Goal: Task Accomplishment & Management: Complete application form

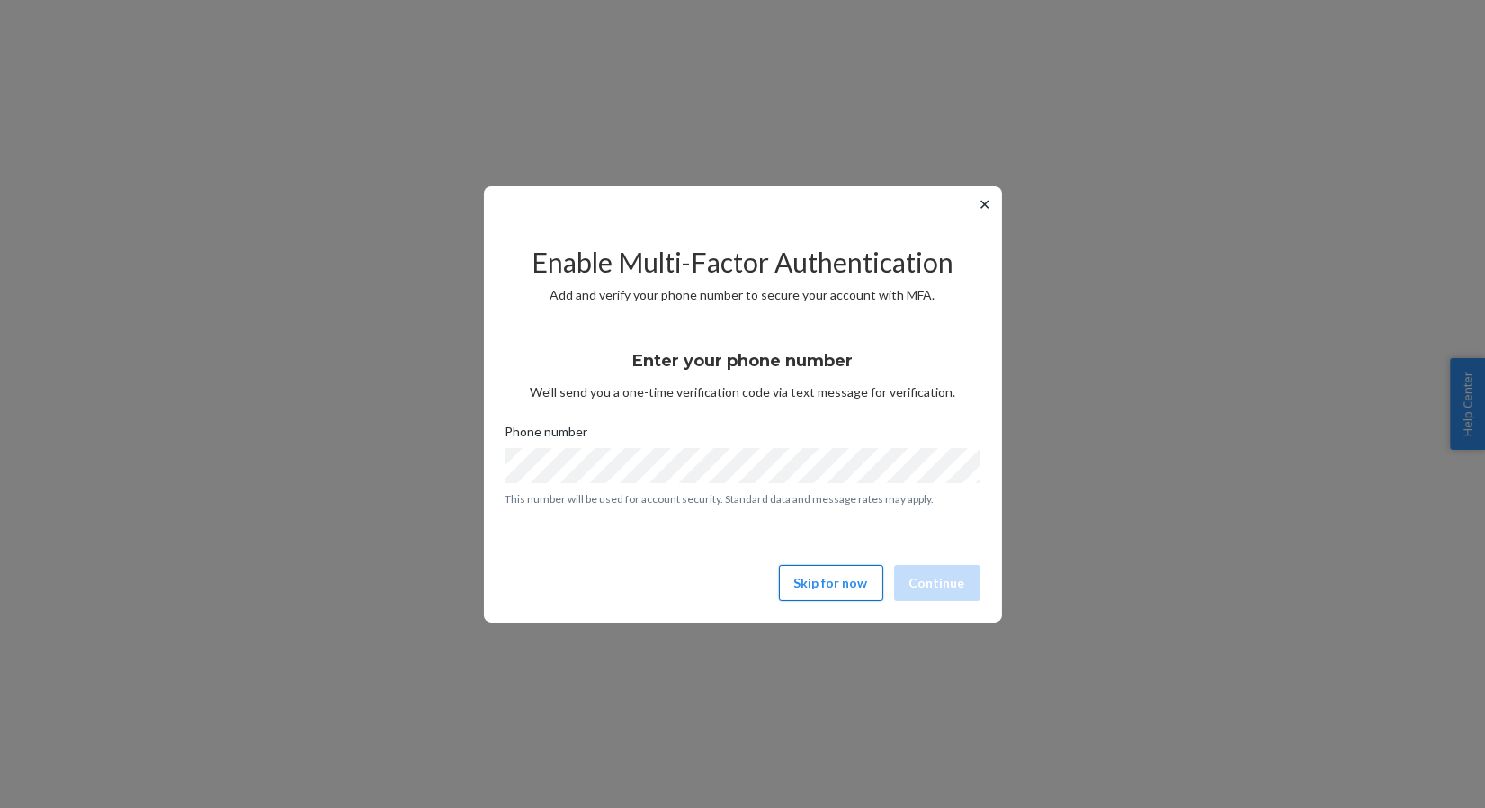
click at [804, 579] on button "Skip for now" at bounding box center [831, 583] width 104 height 36
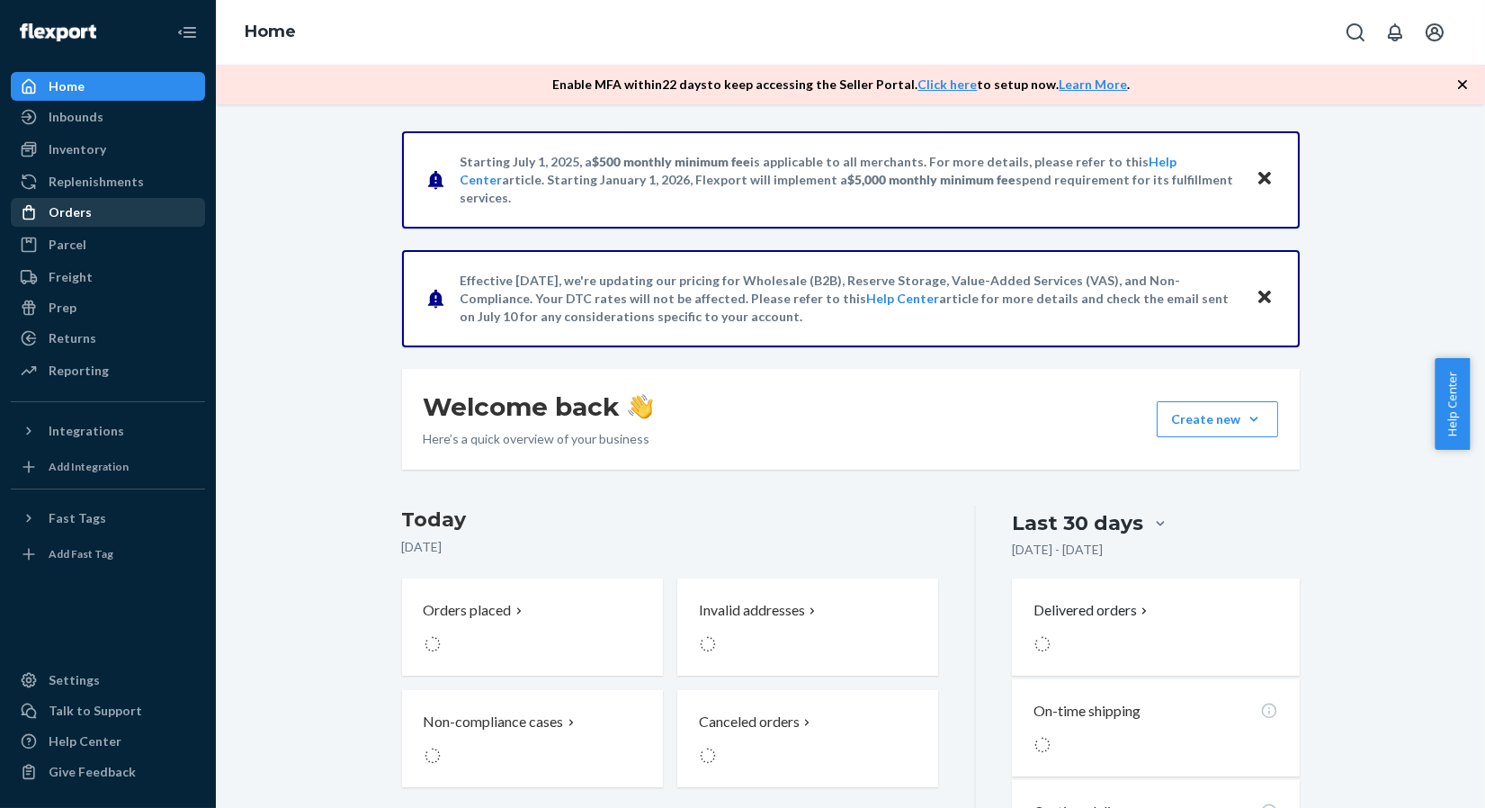
click at [65, 220] on div "Orders" at bounding box center [70, 212] width 43 height 18
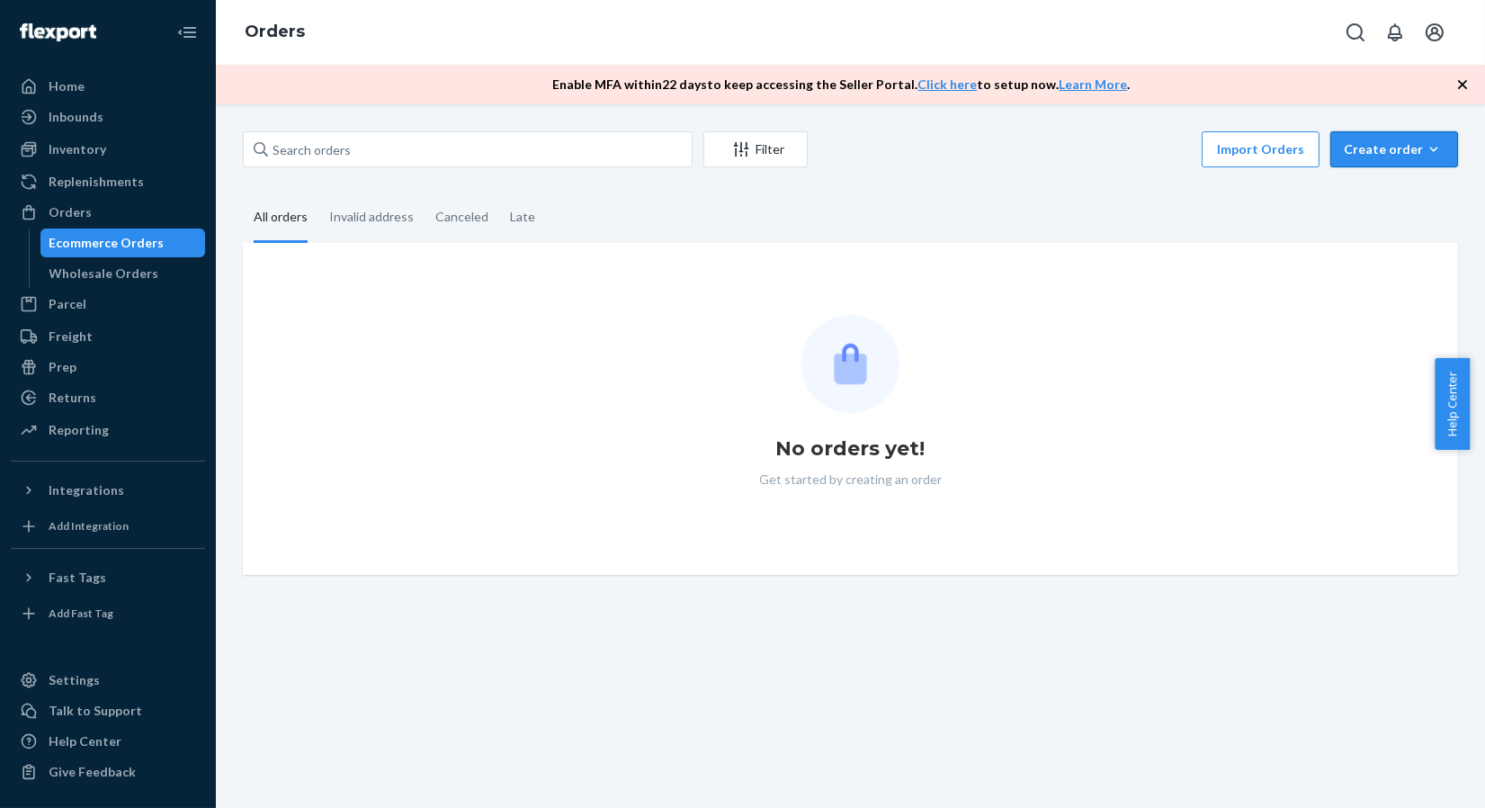
click at [1370, 147] on div "Create order" at bounding box center [1394, 149] width 101 height 18
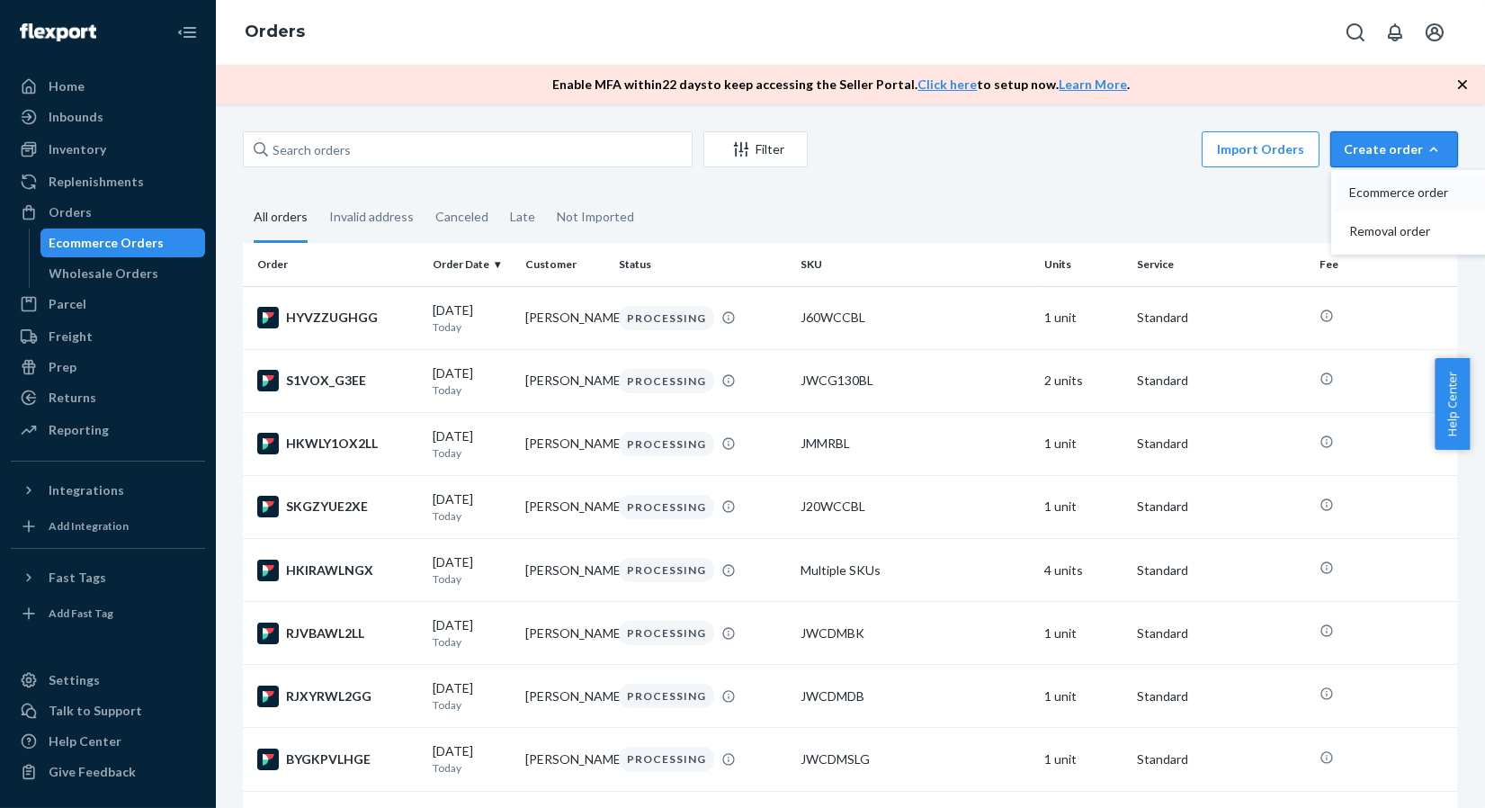
click at [1369, 190] on span "Ecommerce order" at bounding box center [1405, 192] width 112 height 13
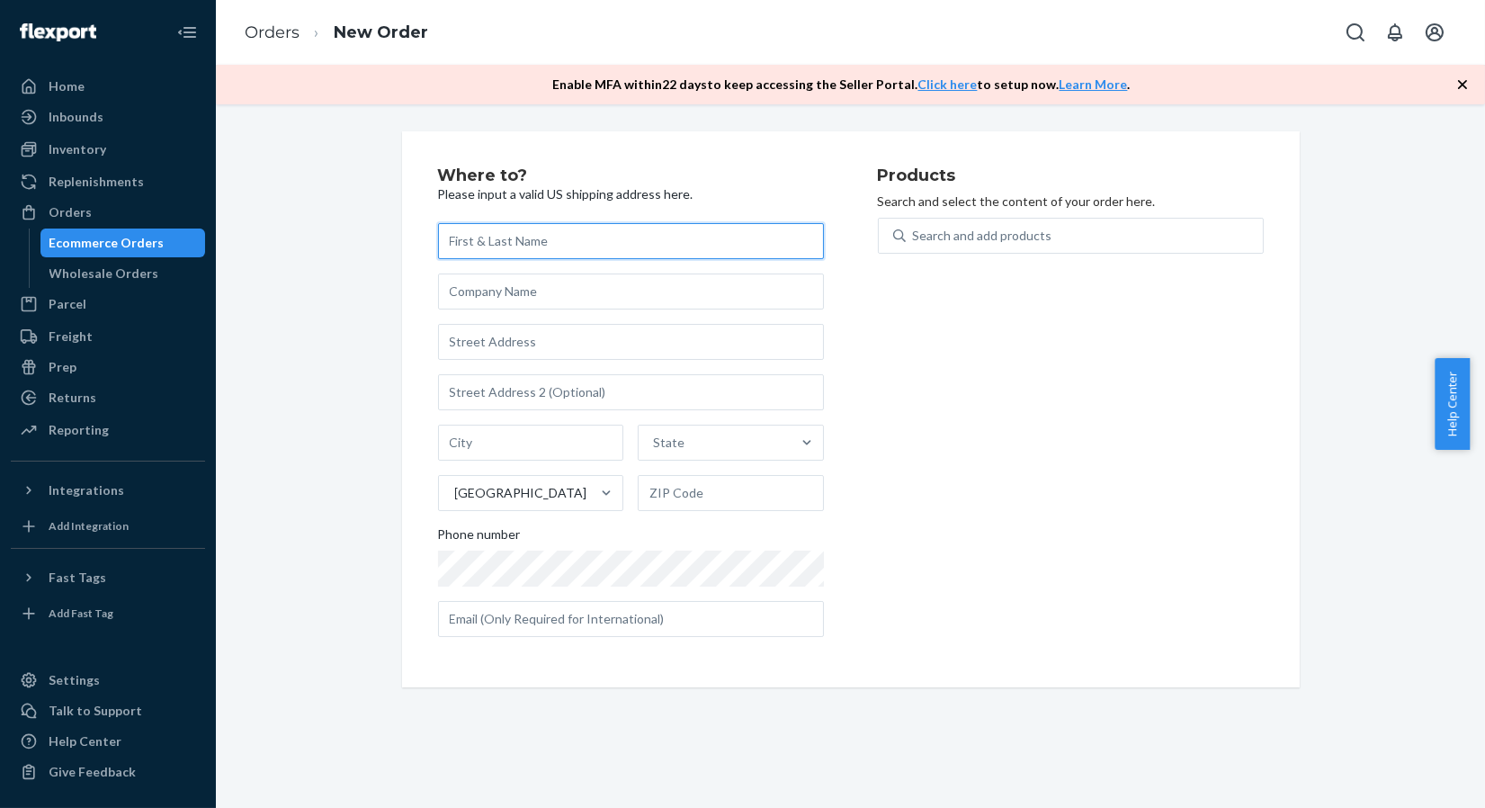
paste input "[PERSON_NAME]"
type input "[PERSON_NAME]"
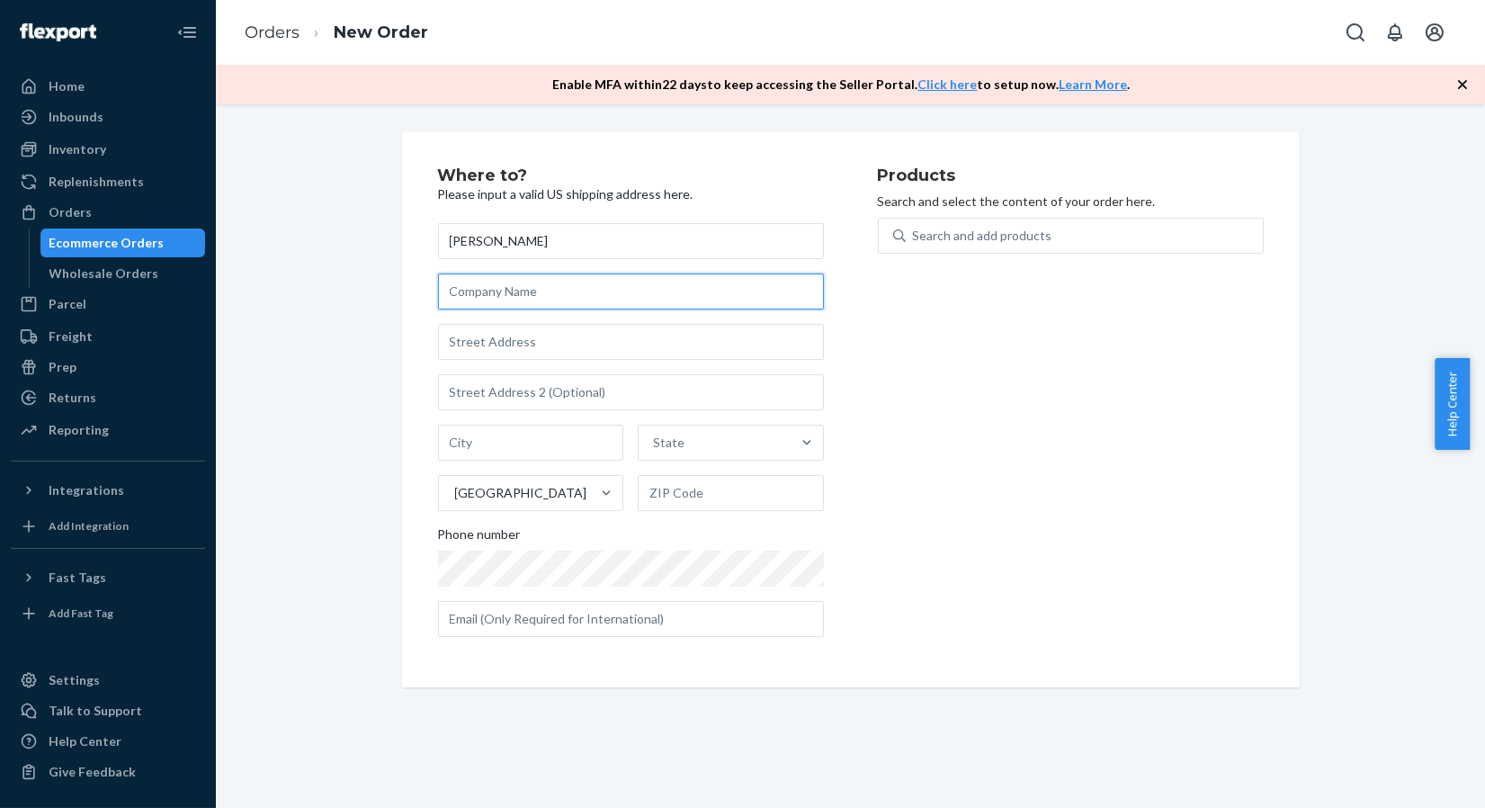
click at [499, 285] on input "text" at bounding box center [631, 291] width 386 height 36
type input "Get Kanu"
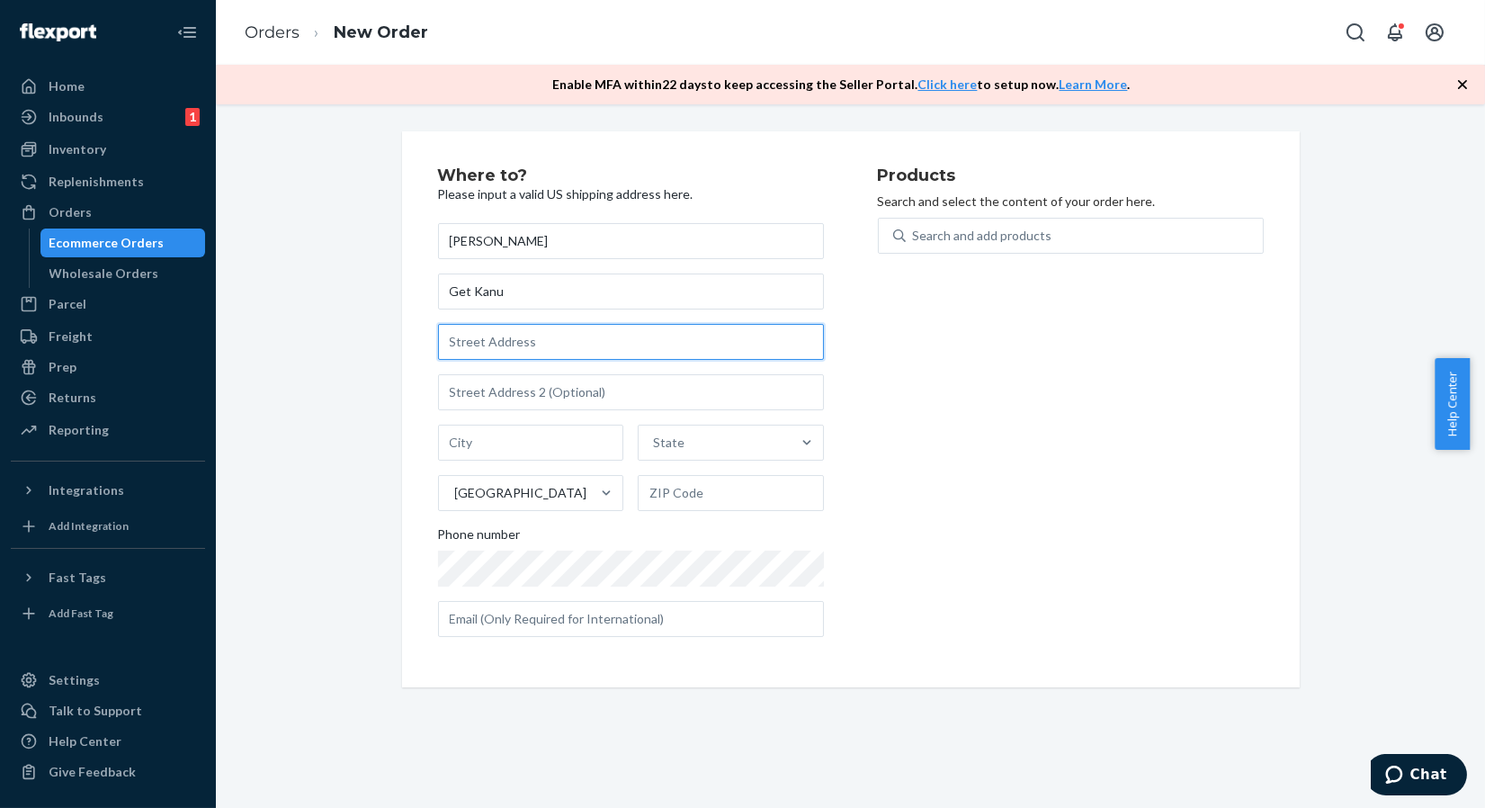
click at [478, 332] on input "text" at bounding box center [631, 342] width 386 height 36
paste input "[STREET_ADDRESS]"
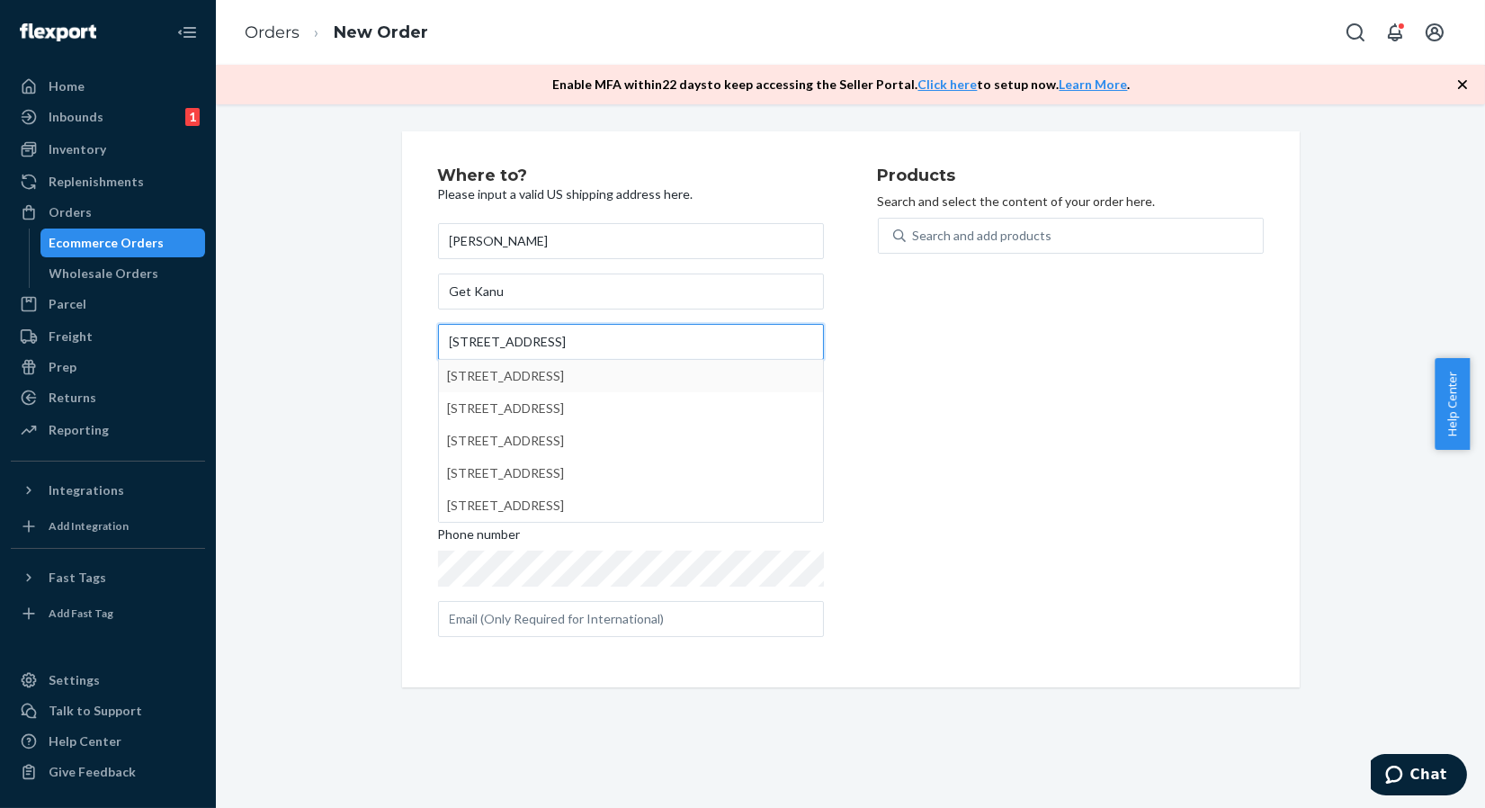
type input "[STREET_ADDRESS]"
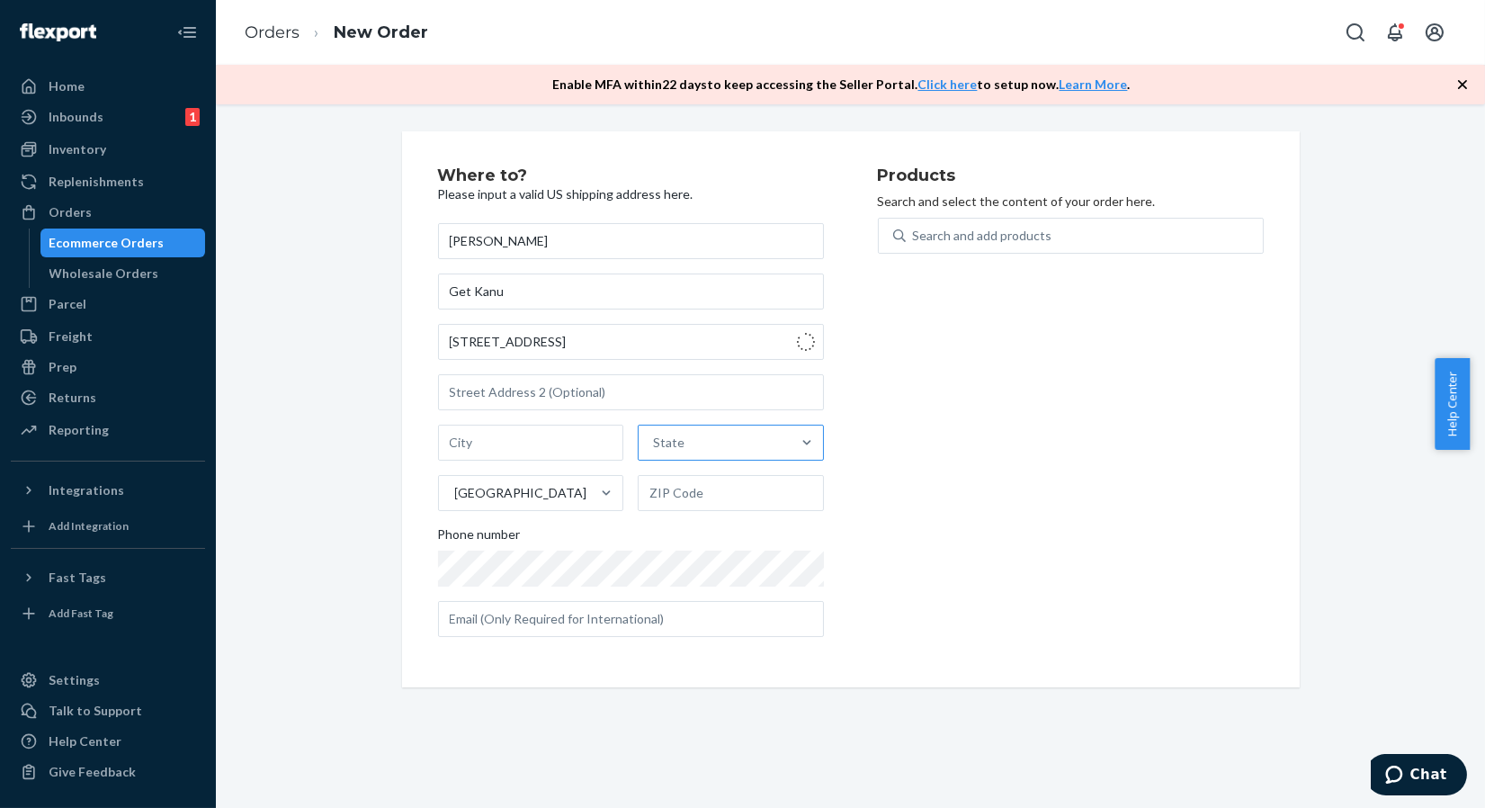
type input "Bellevue"
type input "98004"
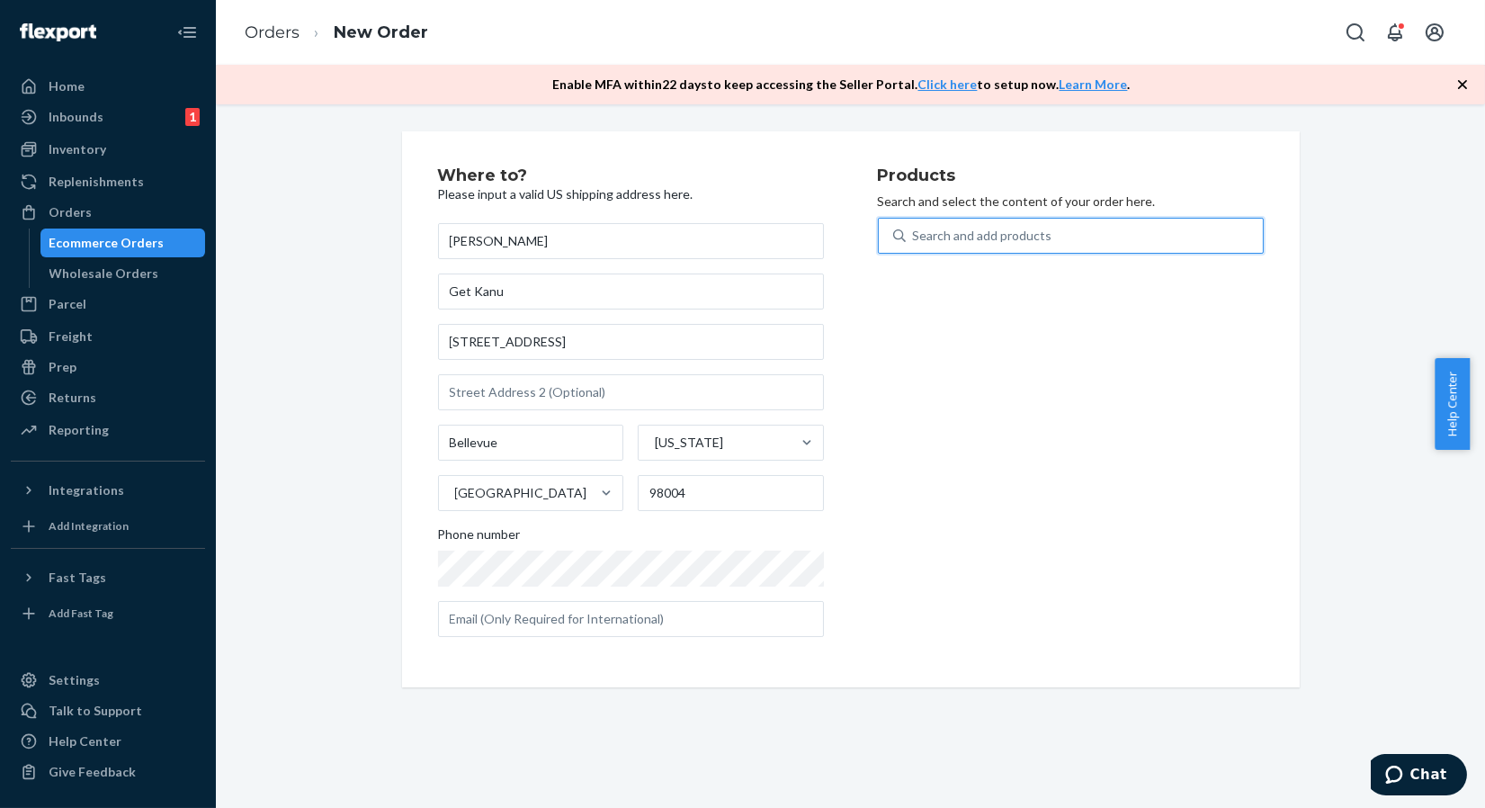
click at [989, 234] on div "Search and add products" at bounding box center [982, 236] width 139 height 18
click at [915, 234] on input "0 results available. Use Up and Down to choose options, press Enter to select t…" at bounding box center [914, 236] width 2 height 18
type input "LOC8 versa"
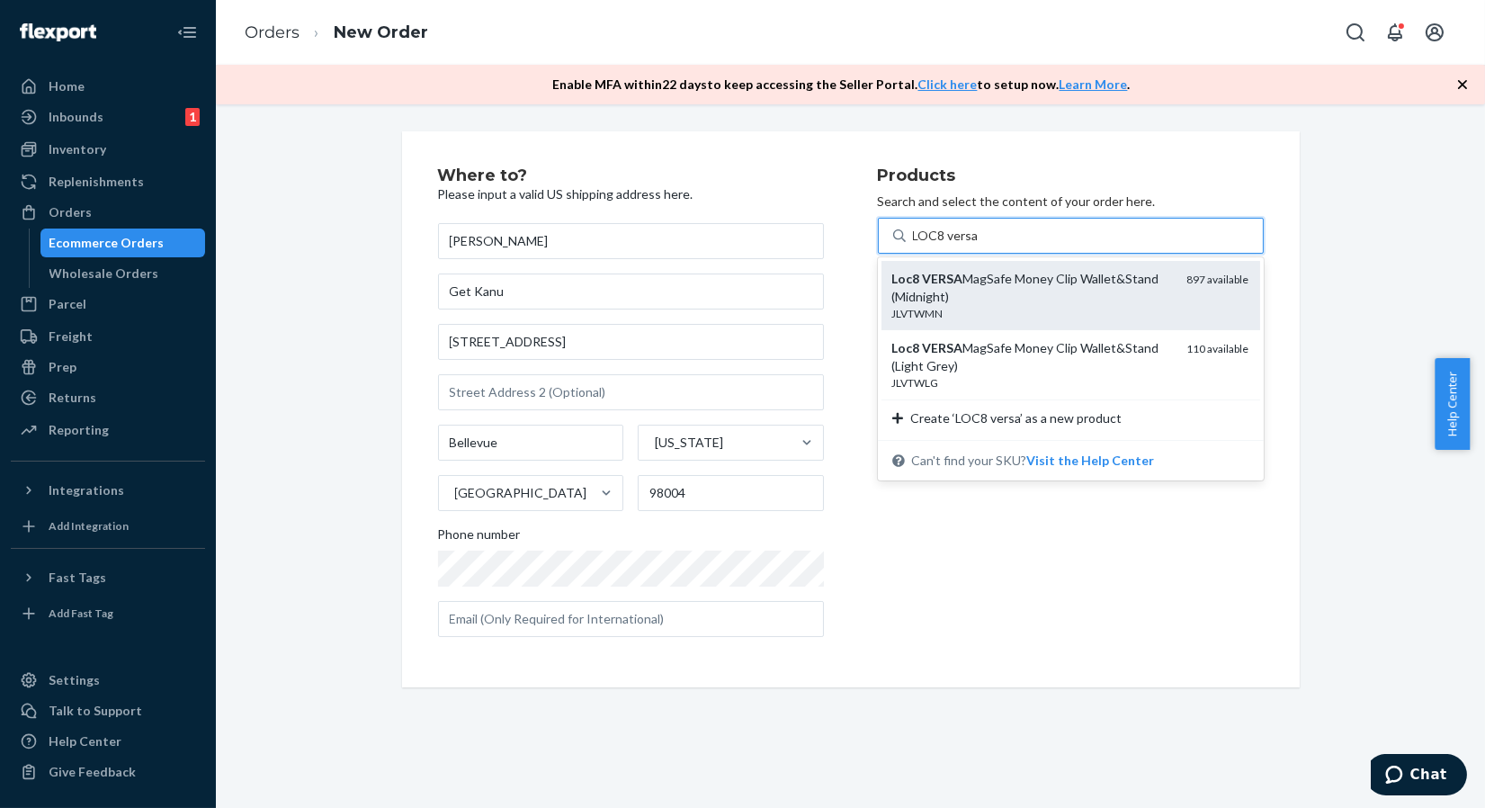
click at [962, 304] on div "Loc8 VERSA MagSafe Money Clip Wallet&Stand (Midnight)" at bounding box center [1032, 288] width 281 height 36
click at [962, 245] on input "LOC8 versa" at bounding box center [946, 236] width 66 height 18
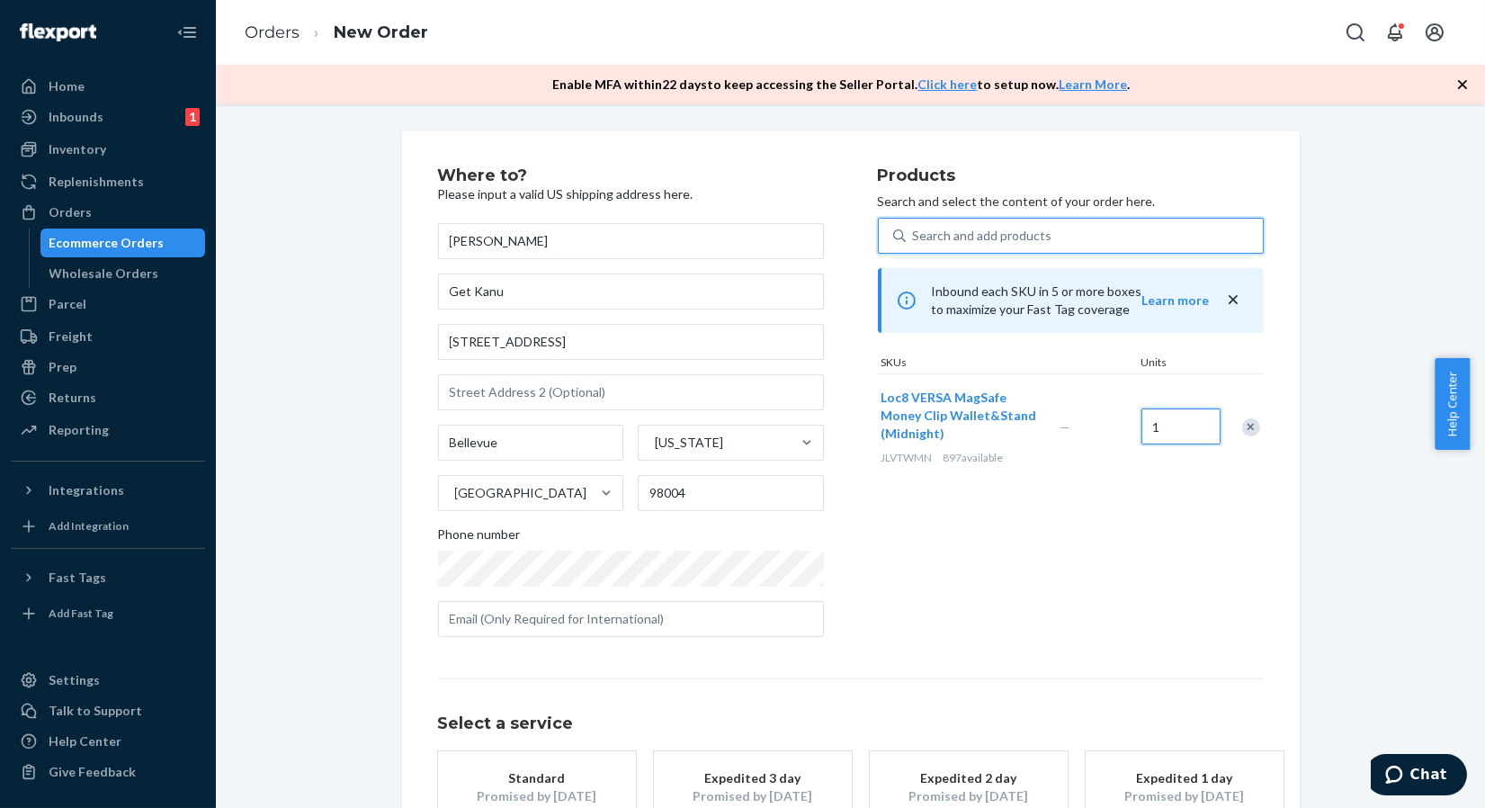
click at [1168, 432] on input "1" at bounding box center [1180, 426] width 79 height 36
type input "2"
click at [1029, 231] on div "Search and add products" at bounding box center [982, 236] width 139 height 18
click at [915, 231] on input "Search and add products" at bounding box center [914, 236] width 2 height 18
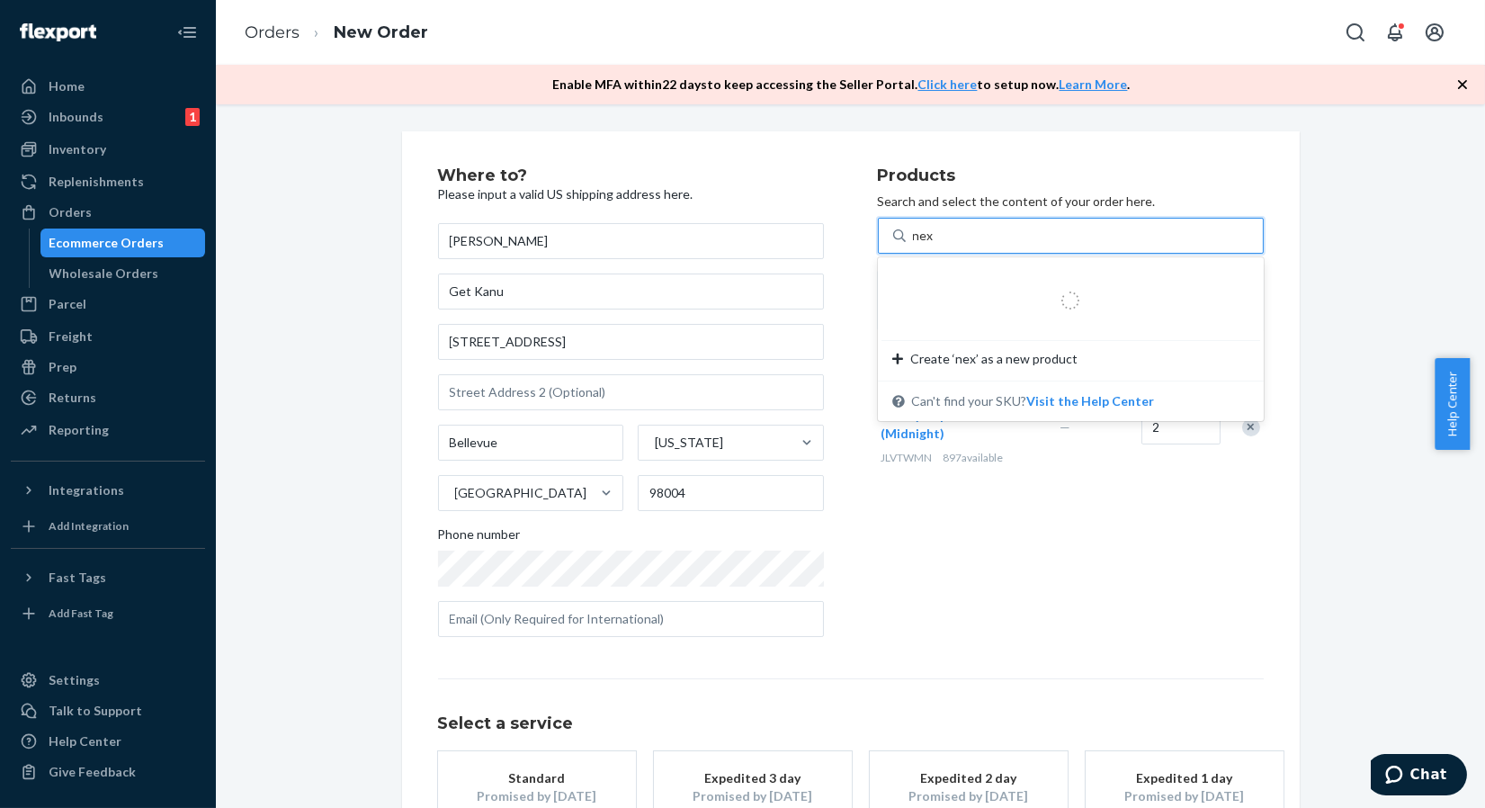
type input "nexa"
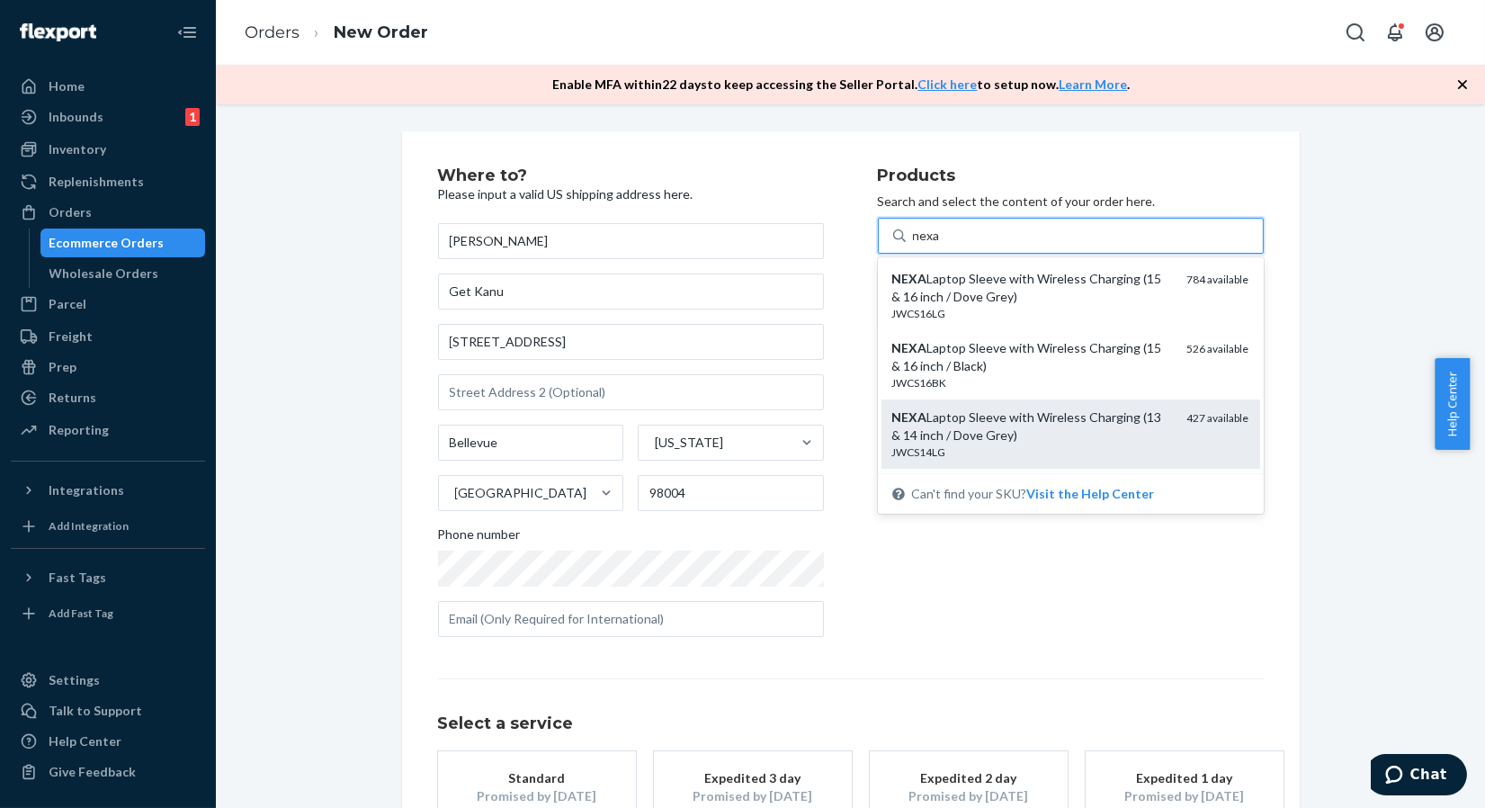
scroll to position [100, 0]
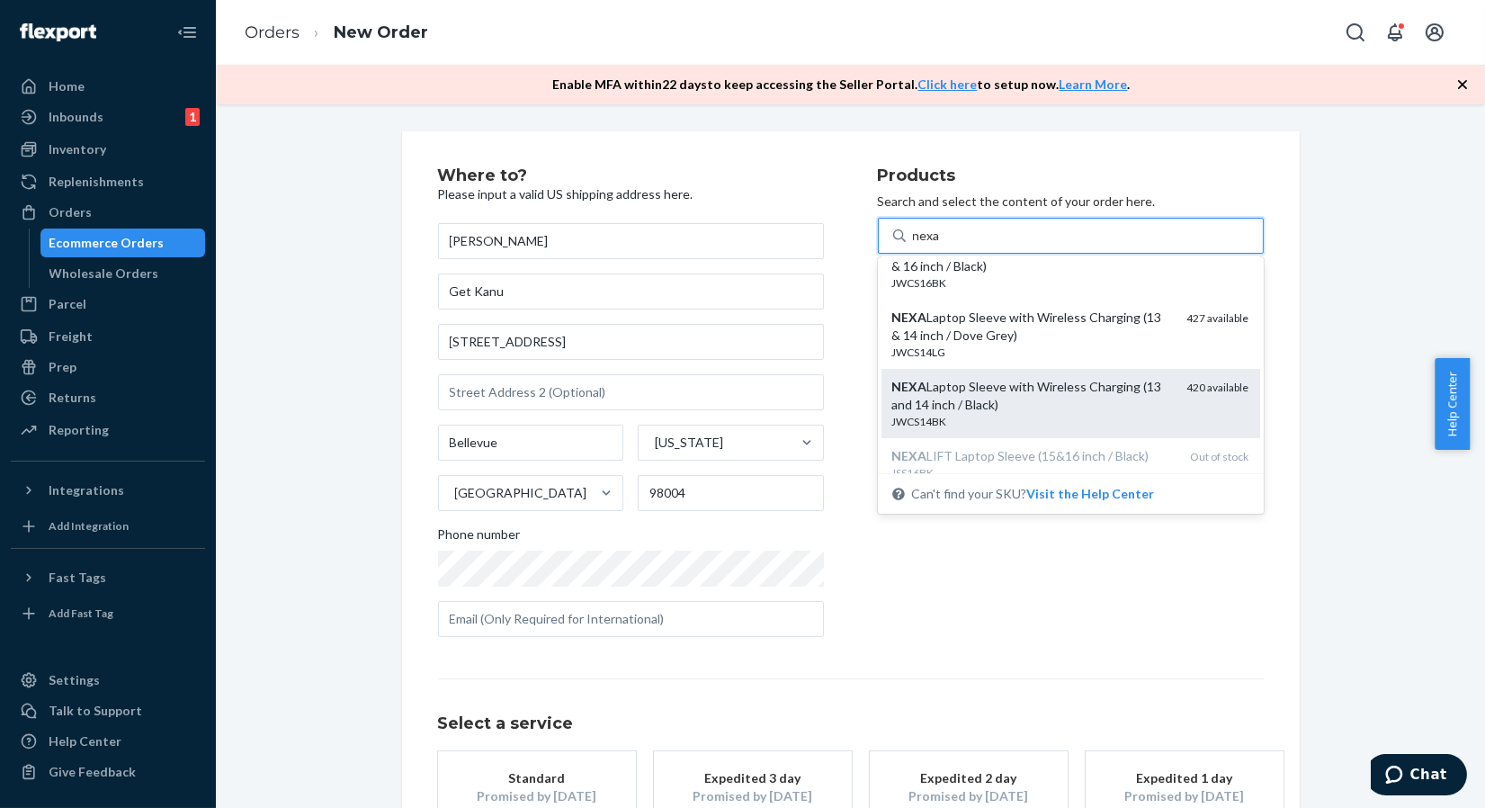
click at [937, 414] on div "JWCS14BK" at bounding box center [1032, 421] width 281 height 15
click at [937, 245] on input "nexa" at bounding box center [927, 236] width 28 height 18
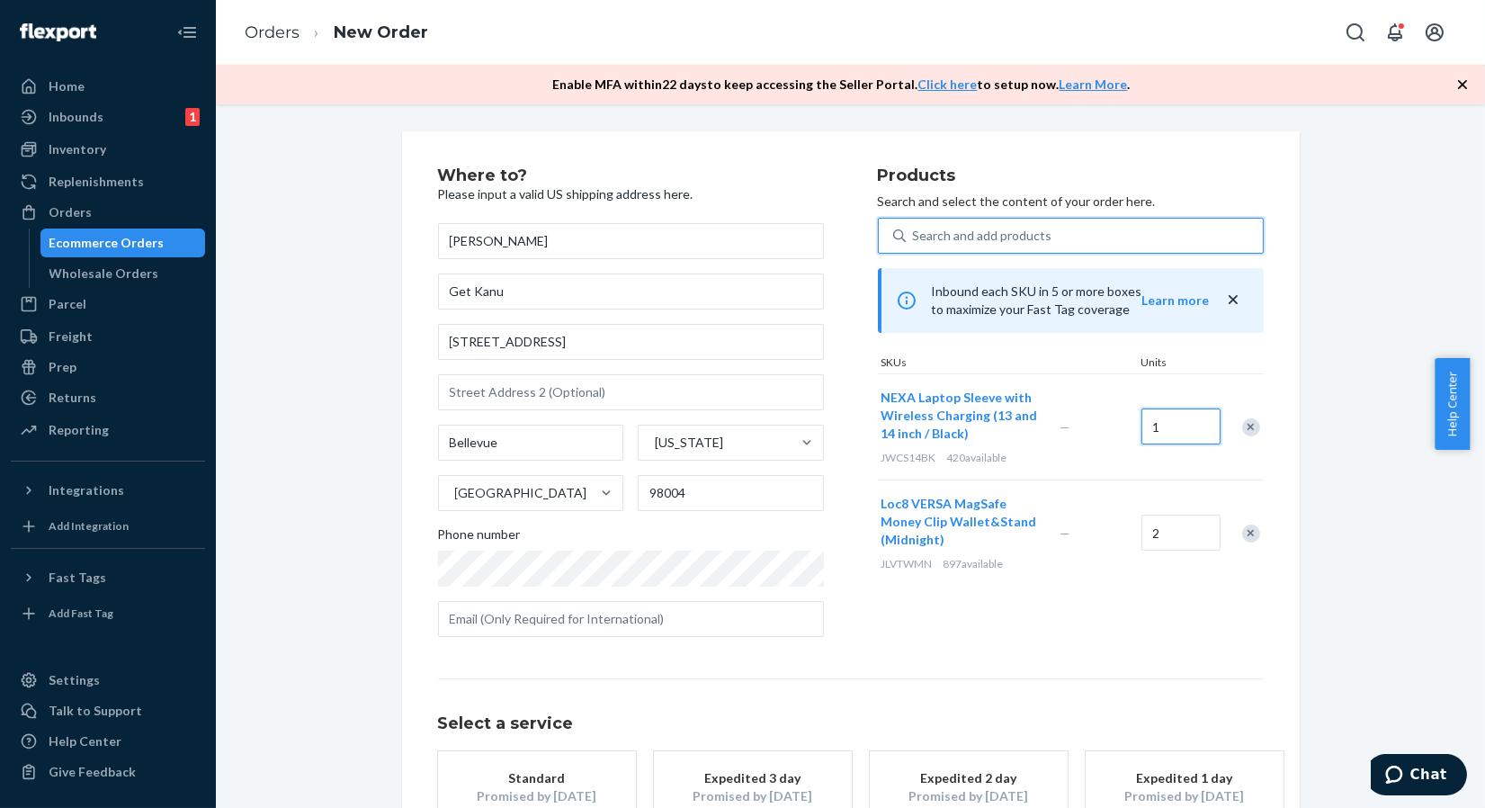
click at [1165, 425] on input "1" at bounding box center [1180, 426] width 79 height 36
type input "2"
click at [987, 239] on div "Search and add products" at bounding box center [982, 236] width 139 height 18
click at [915, 239] on input "Search and add products" at bounding box center [914, 236] width 2 height 18
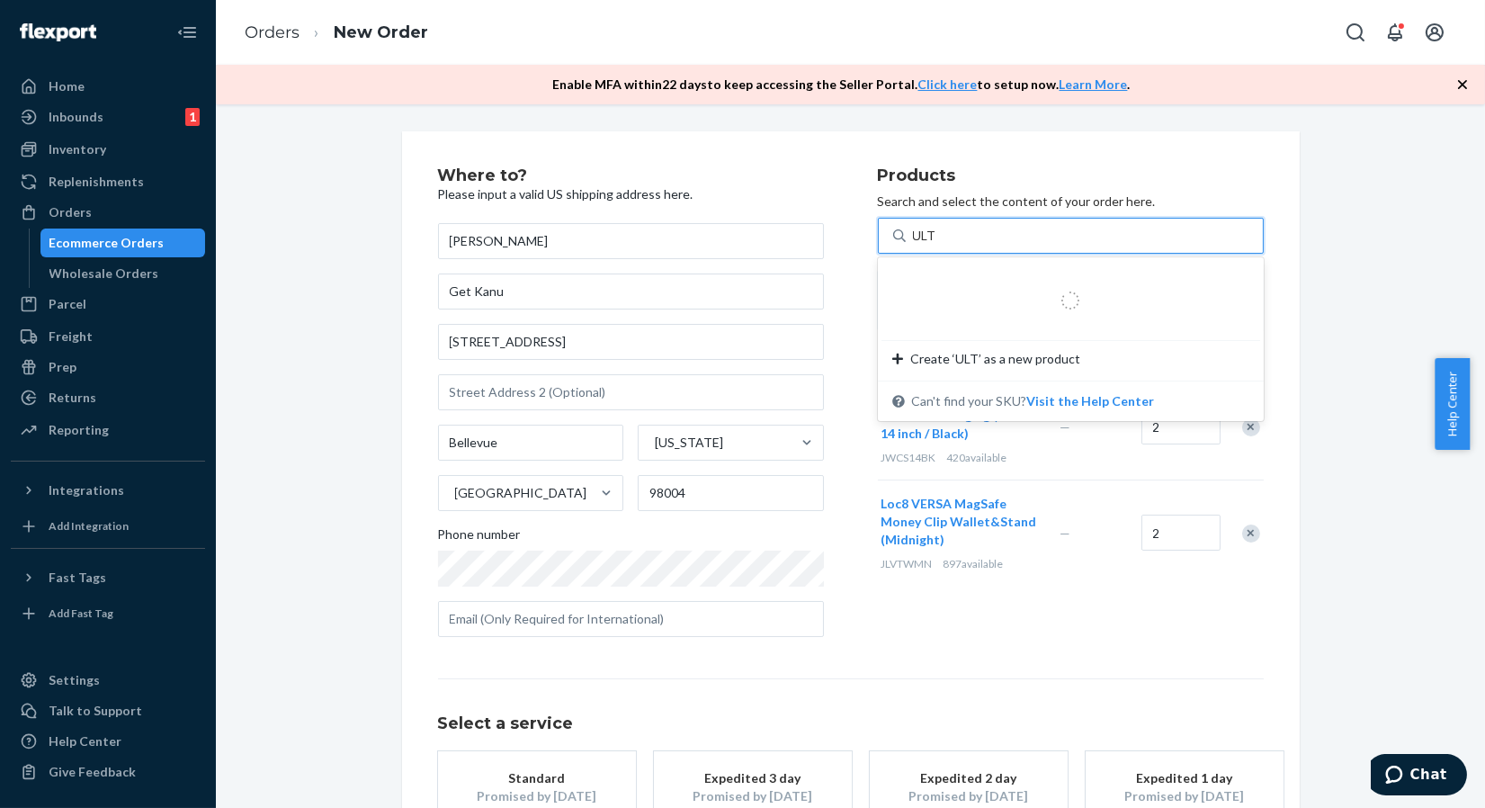
type input "ULTRA"
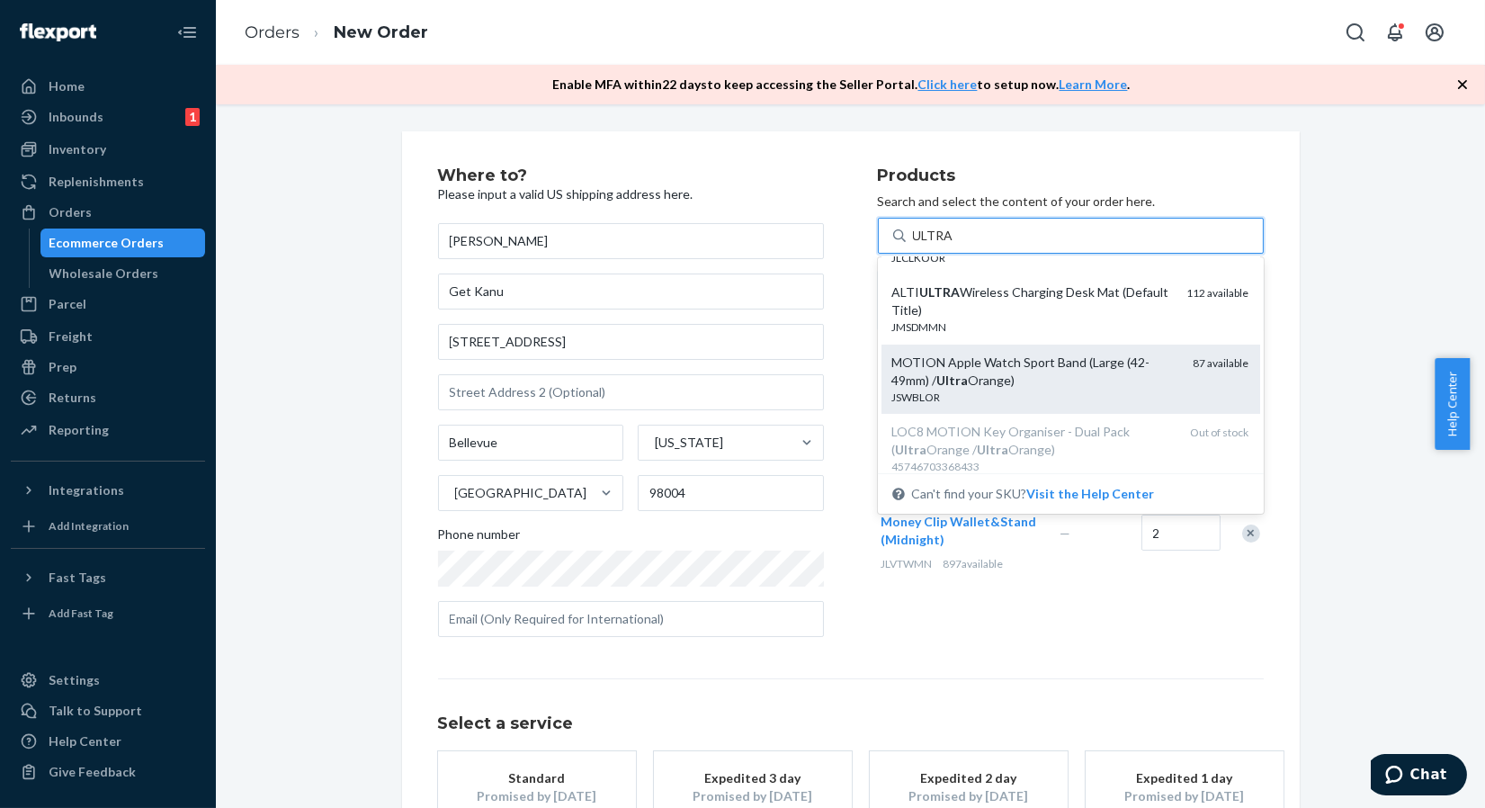
scroll to position [200, 0]
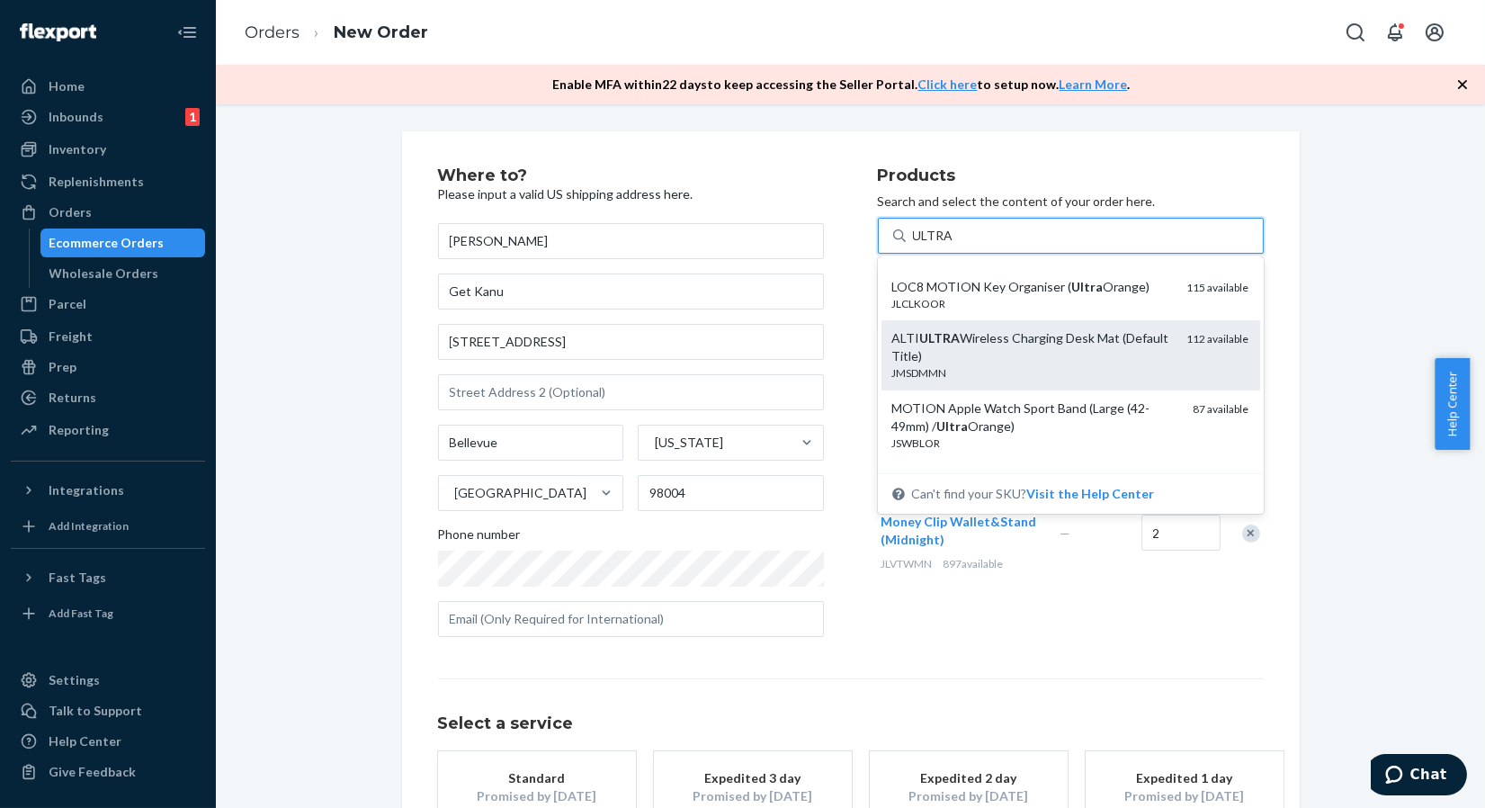
click at [994, 346] on div "ALTI ULTRA Wireless Charging Desk Mat (Default Title)" at bounding box center [1032, 347] width 281 height 36
click at [953, 245] on input "ULTRA" at bounding box center [933, 236] width 40 height 18
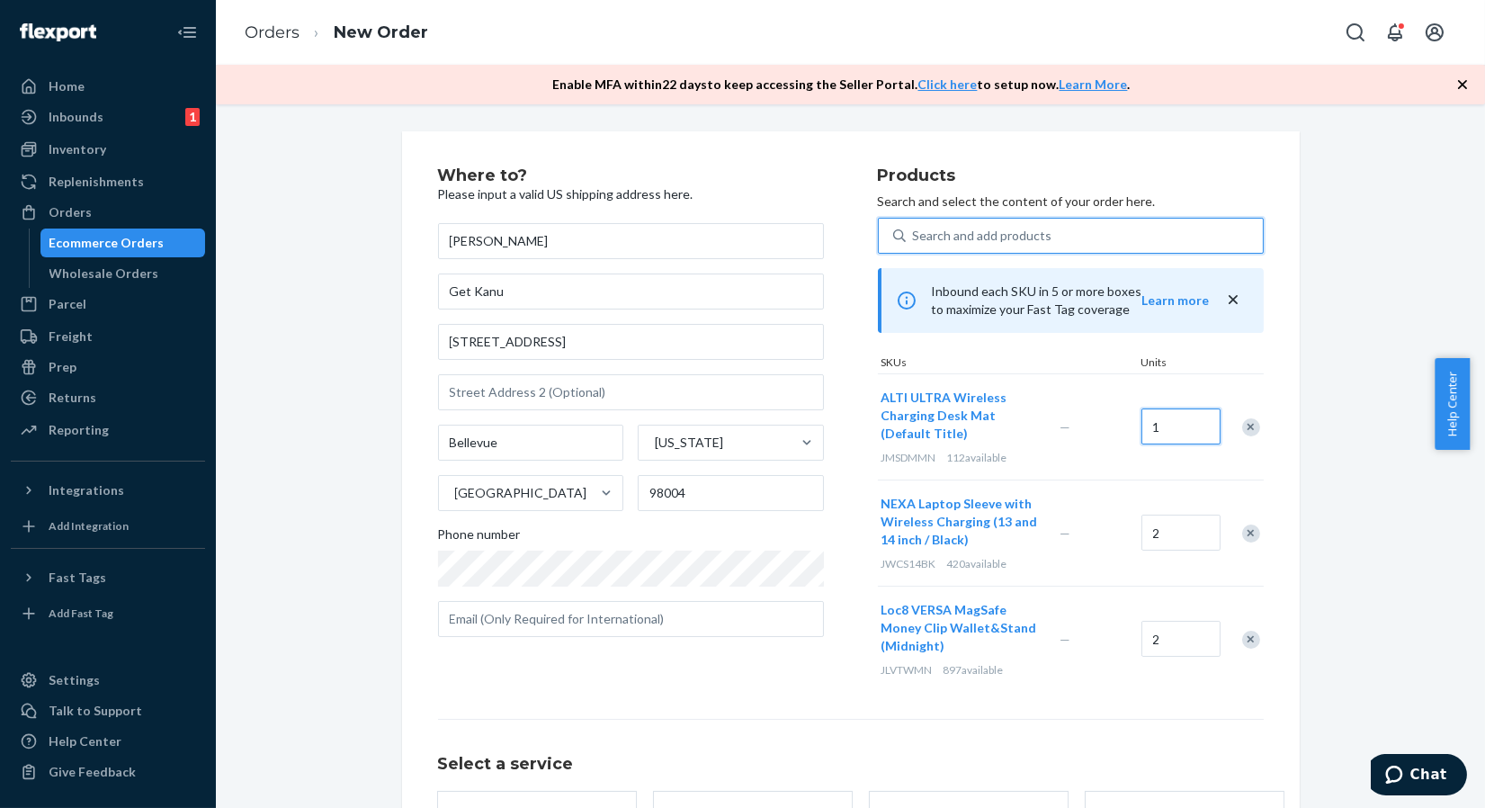
click at [1168, 429] on input "1" at bounding box center [1180, 426] width 79 height 36
type input "2"
click at [973, 236] on div "Search and add products" at bounding box center [982, 236] width 139 height 18
click at [915, 236] on input "Search and add products" at bounding box center [914, 236] width 2 height 18
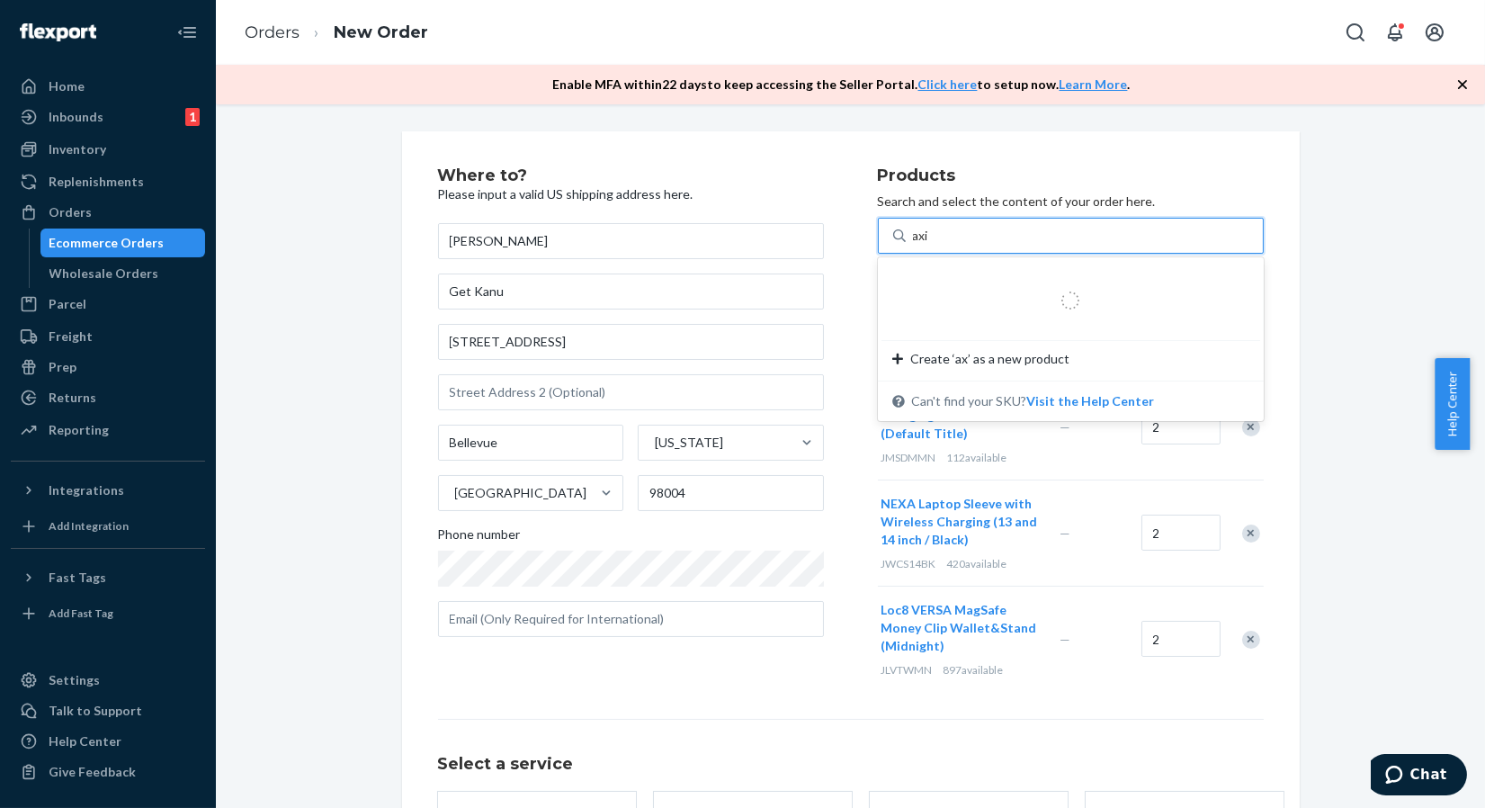
type input "axie"
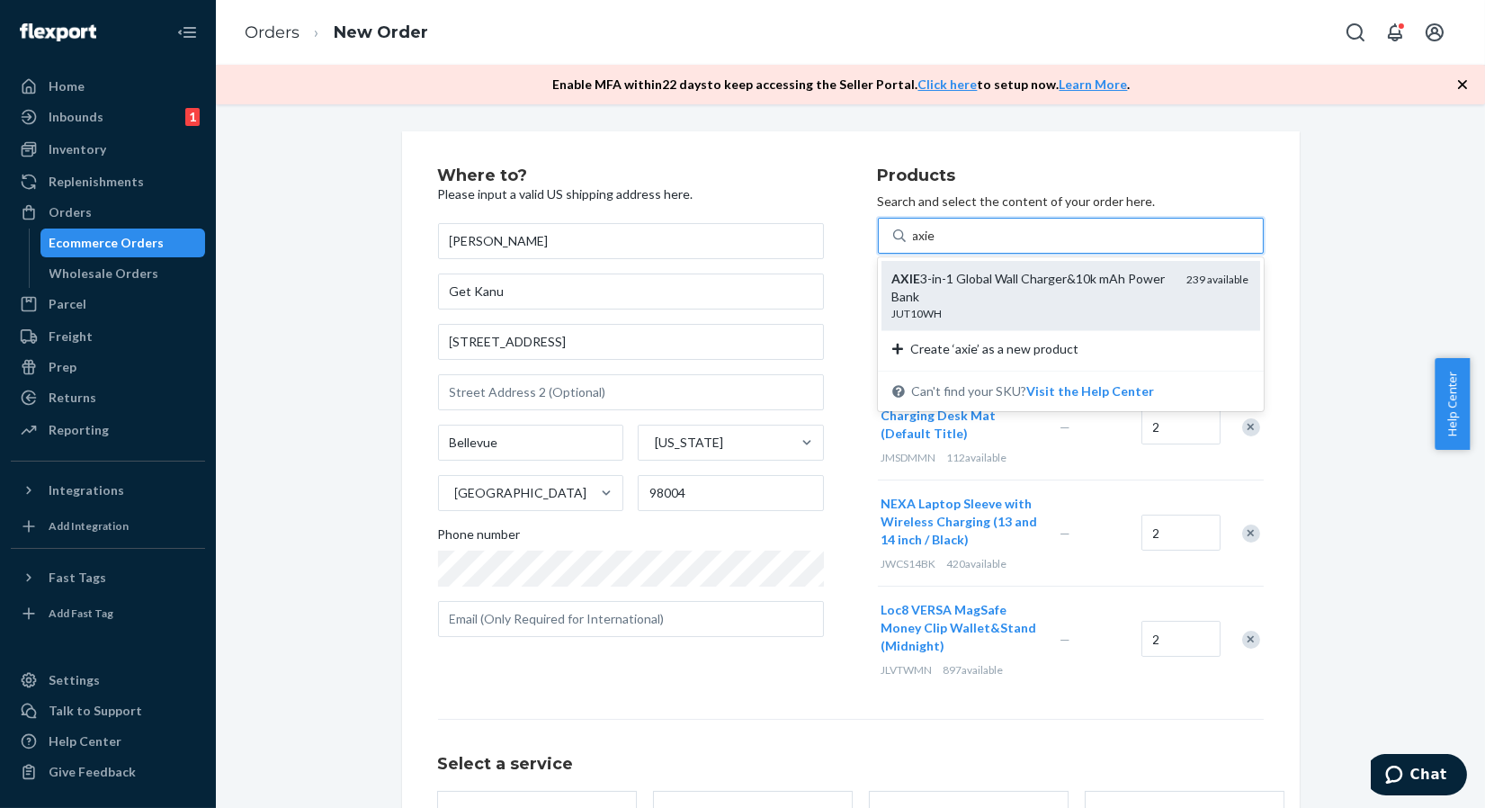
click at [971, 281] on div "AXIE 3-in-1 Global Wall Charger&10k mAh Power Bank" at bounding box center [1032, 288] width 281 height 36
click at [937, 245] on input "axie" at bounding box center [925, 236] width 24 height 18
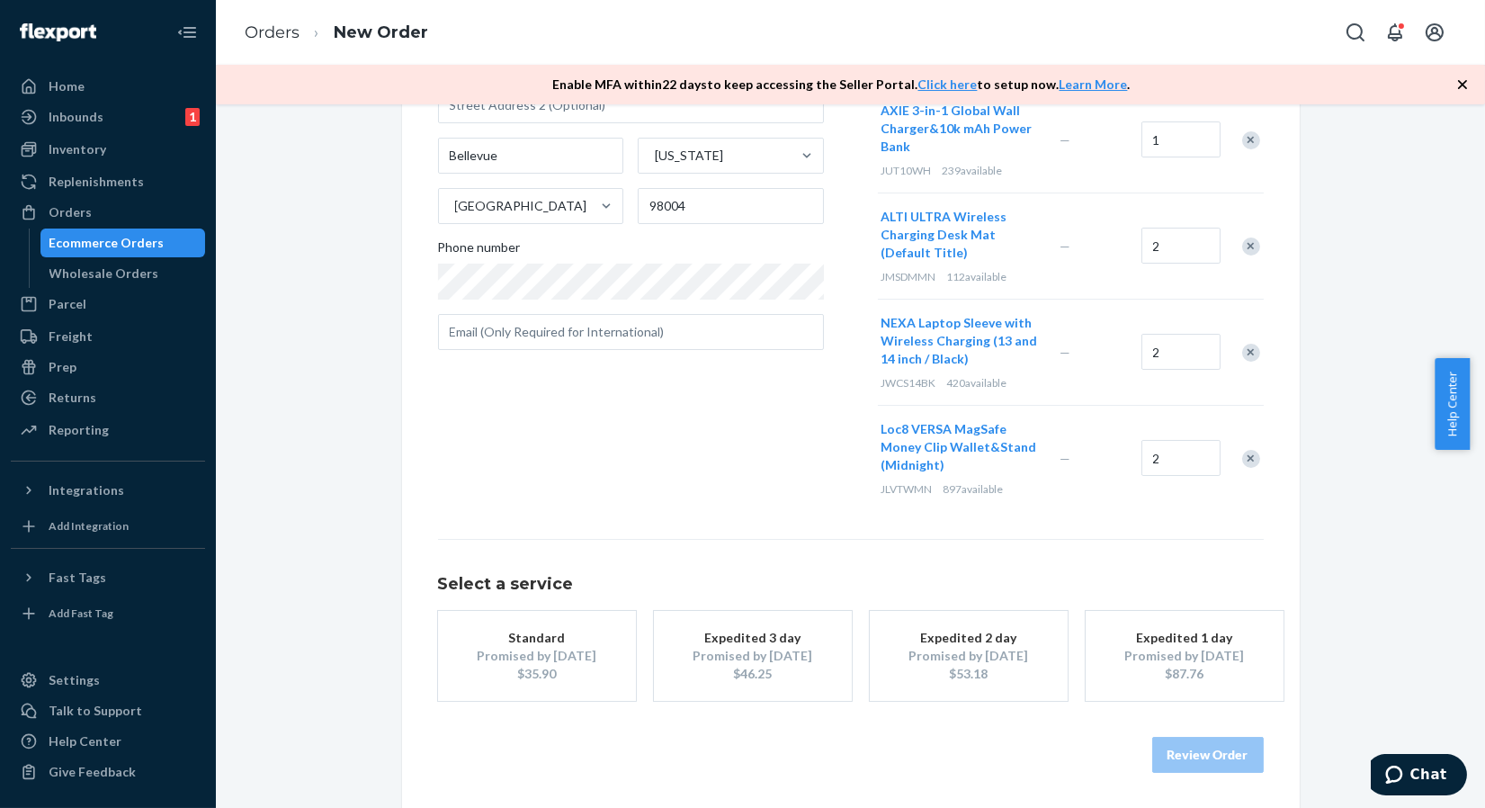
scroll to position [187, 0]
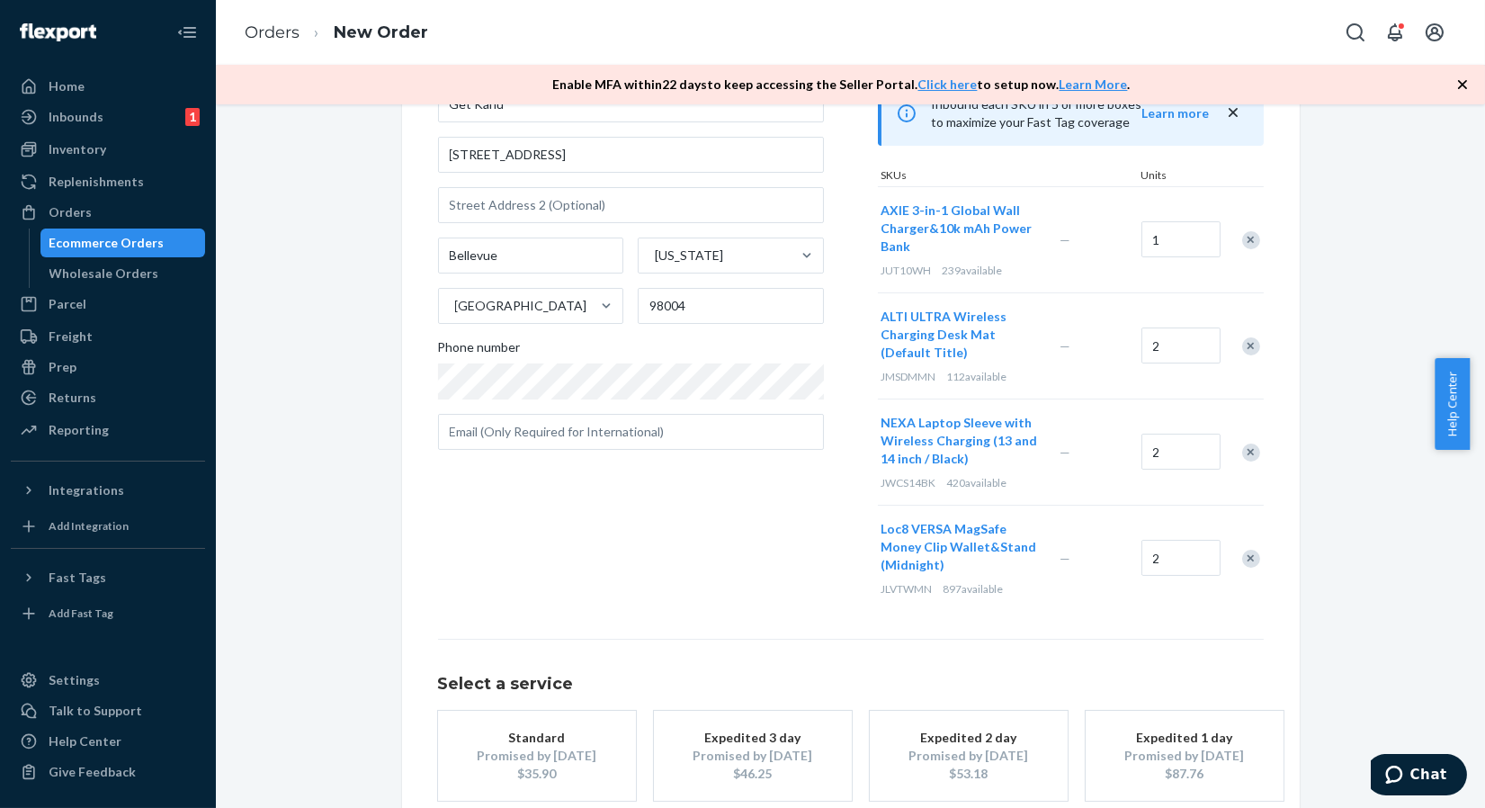
click at [1460, 80] on icon "button" at bounding box center [1463, 85] width 18 height 18
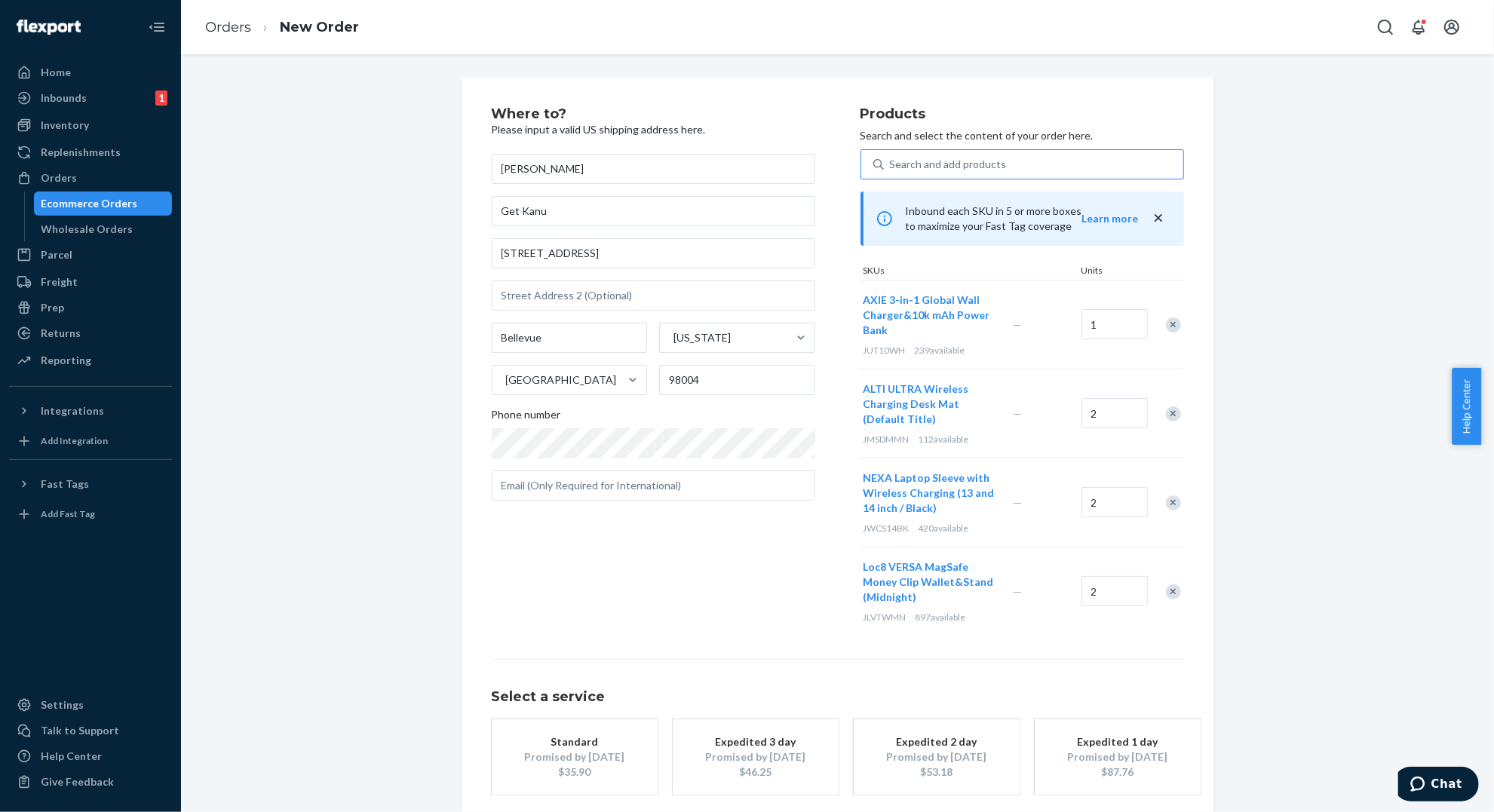
scroll to position [72, 0]
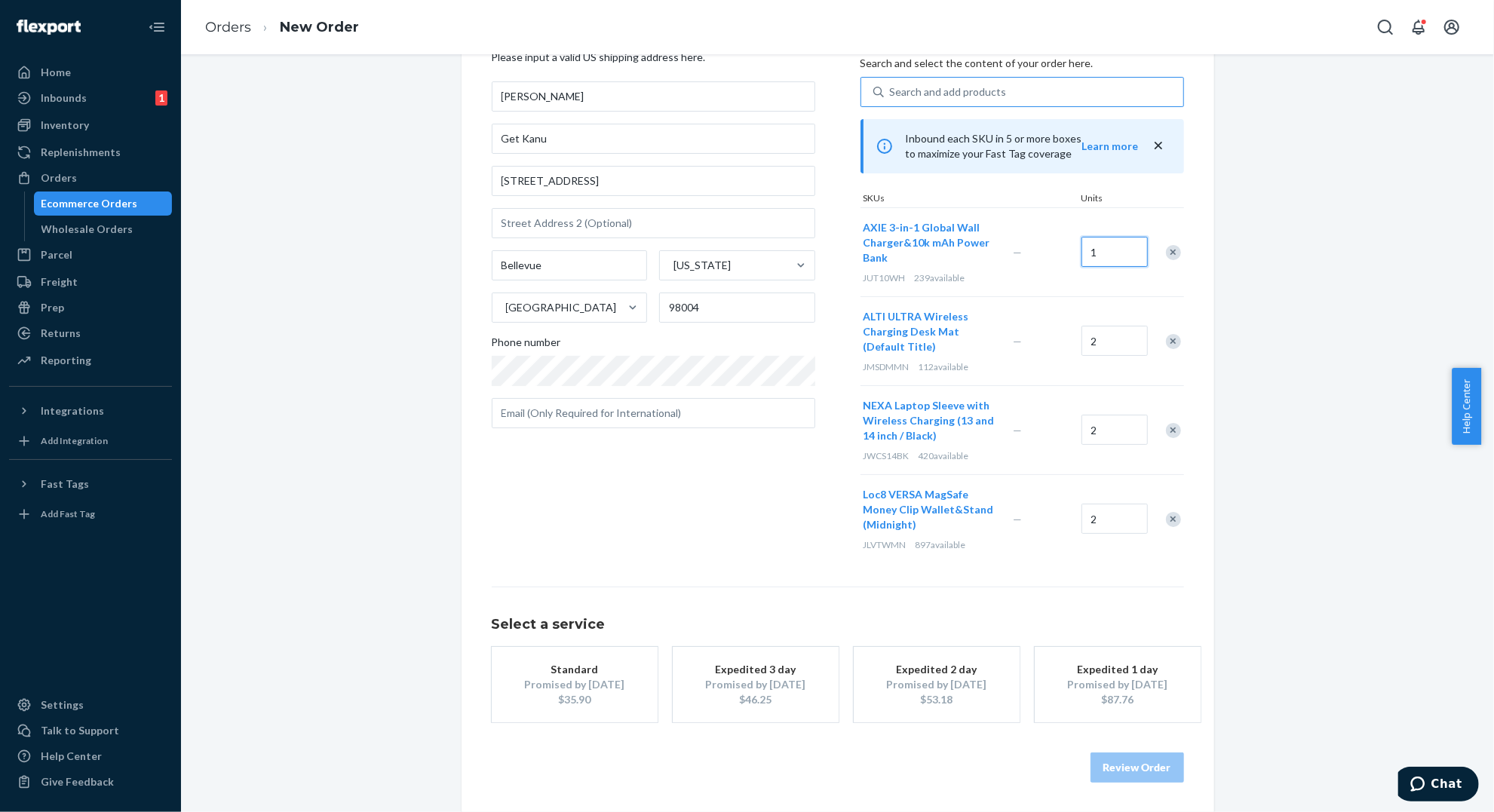
click at [1098, 247] on input "1" at bounding box center [1114, 251] width 66 height 30
type input "2"
click at [807, 461] on div "Where to? Please input a valid US shipping address here. [PERSON_NAME] Get Kanu…" at bounding box center [676, 298] width 369 height 529
click at [714, 521] on div "Where to? Please input a valid US shipping address here. [PERSON_NAME] Get Kanu…" at bounding box center [676, 298] width 369 height 529
